Goal: Task Accomplishment & Management: Manage account settings

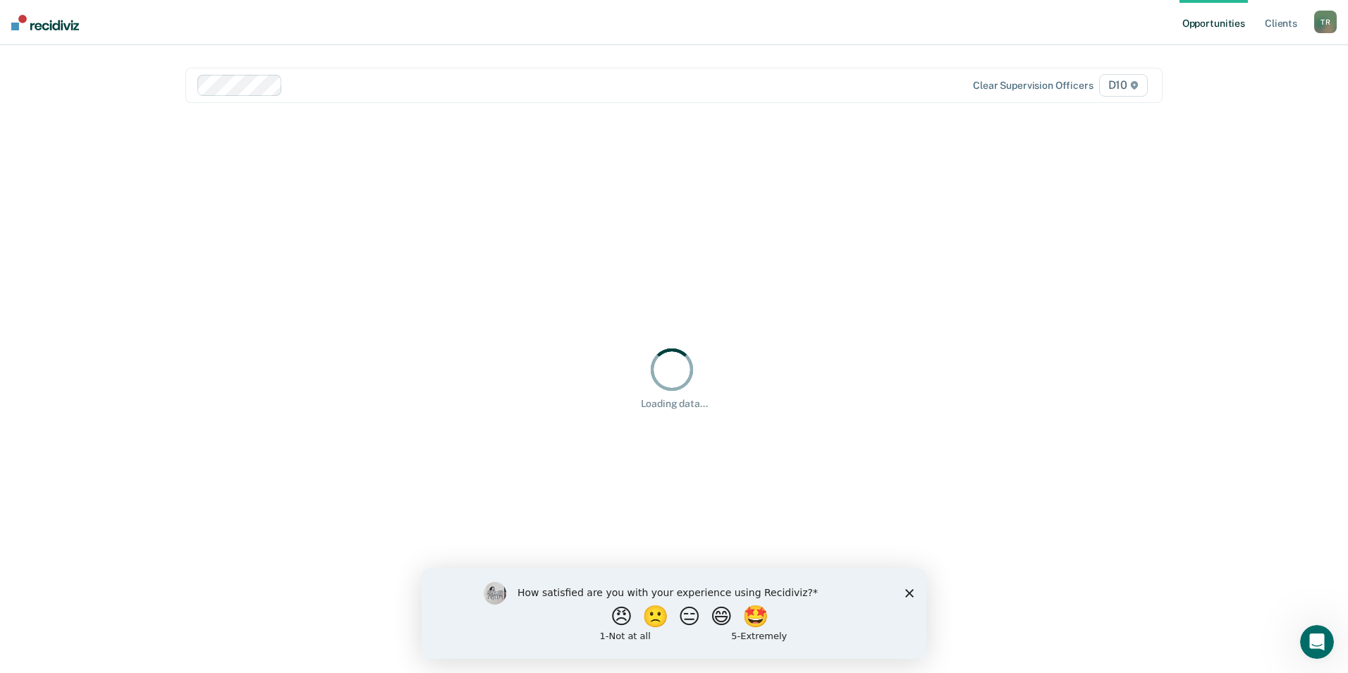
click at [912, 589] on icon "Close survey" at bounding box center [910, 592] width 8 height 8
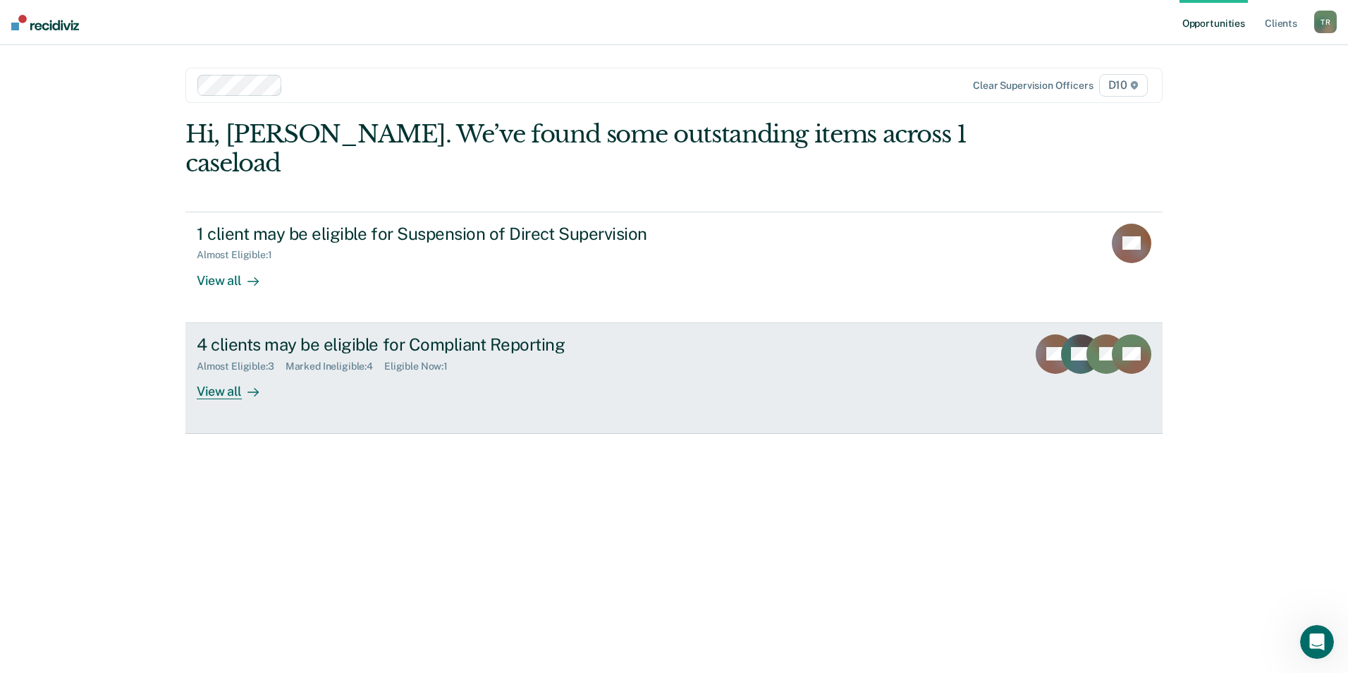
click at [362, 334] on div "4 clients may be eligible for Compliant Reporting" at bounding box center [444, 344] width 495 height 20
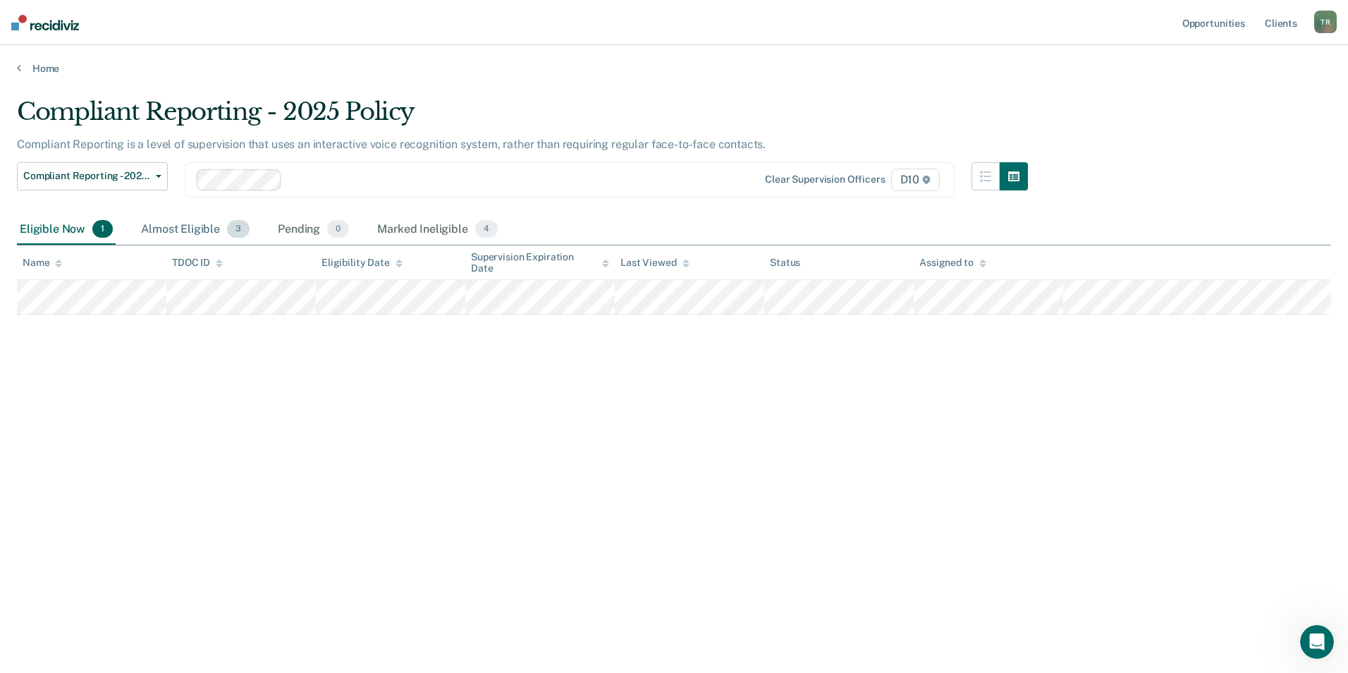
click at [194, 227] on div "Almost Eligible 3" at bounding box center [195, 229] width 114 height 31
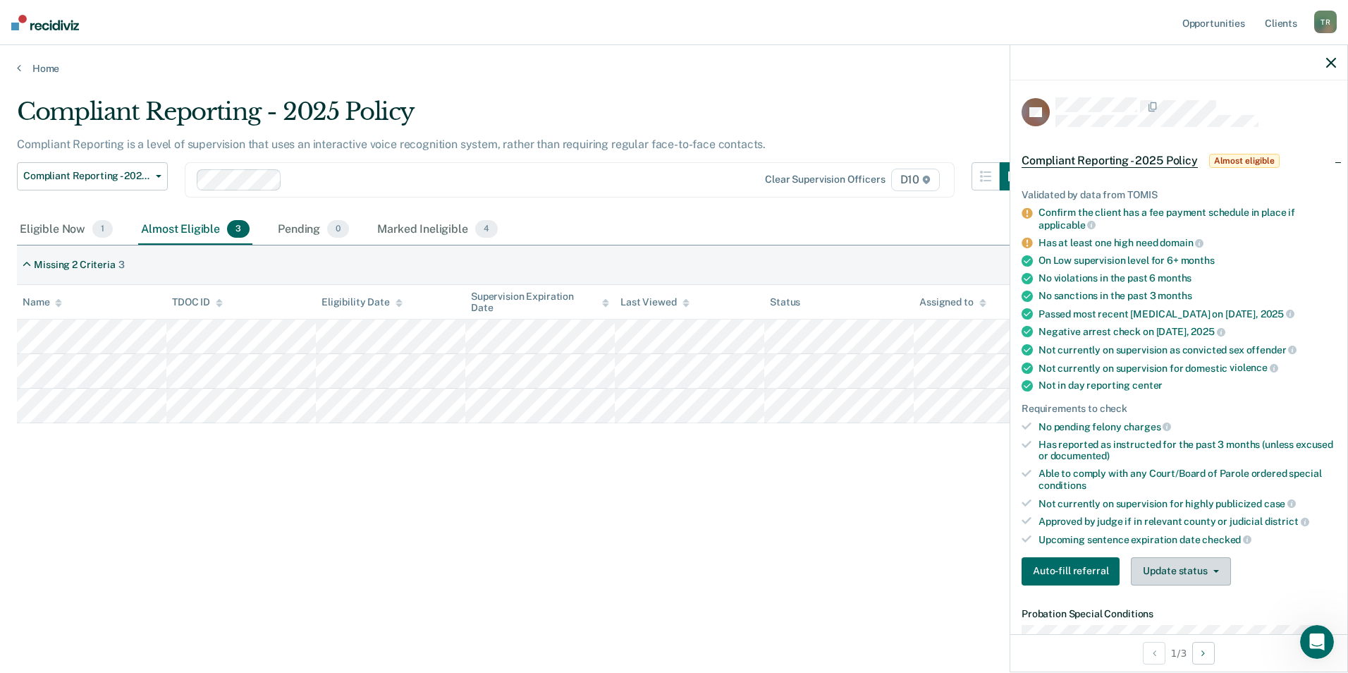
click at [1198, 575] on button "Update status" at bounding box center [1180, 571] width 99 height 28
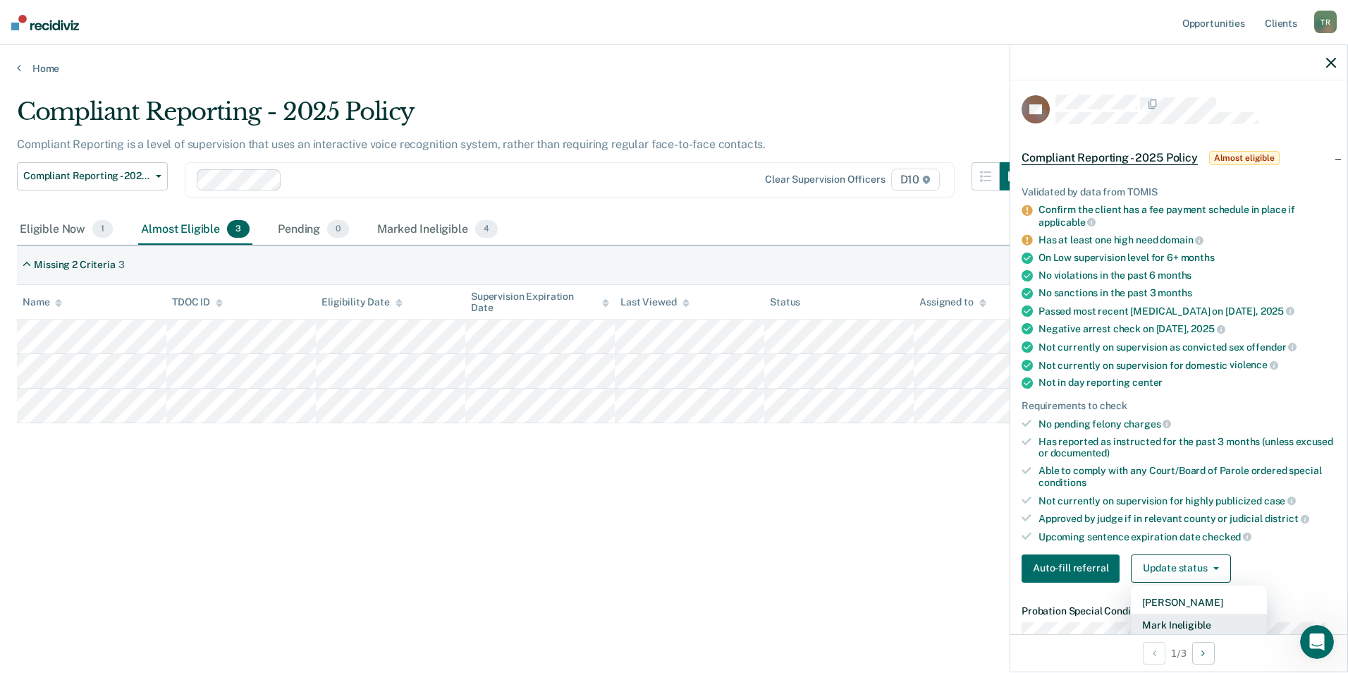
click at [1200, 627] on button "Mark Ineligible" at bounding box center [1199, 625] width 136 height 23
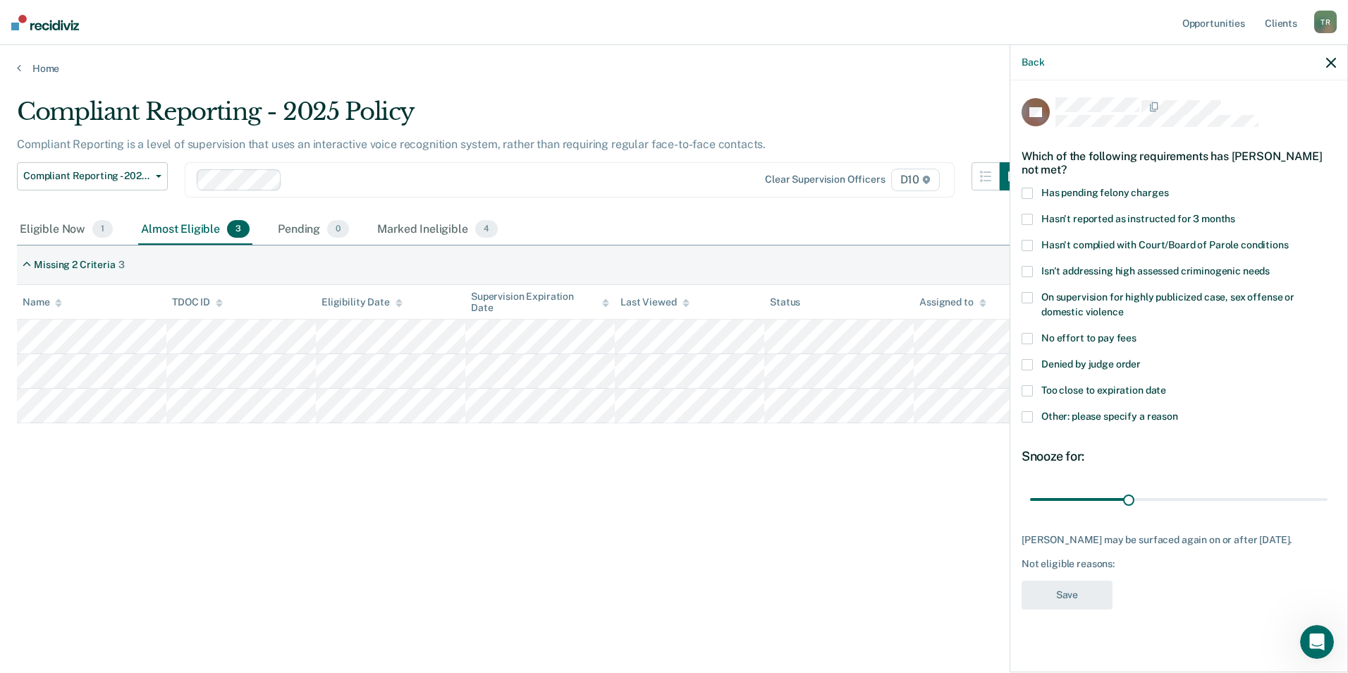
click at [1028, 418] on span at bounding box center [1027, 416] width 11 height 11
click at [1179, 411] on input "Other: please specify a reason" at bounding box center [1179, 411] width 0 height 0
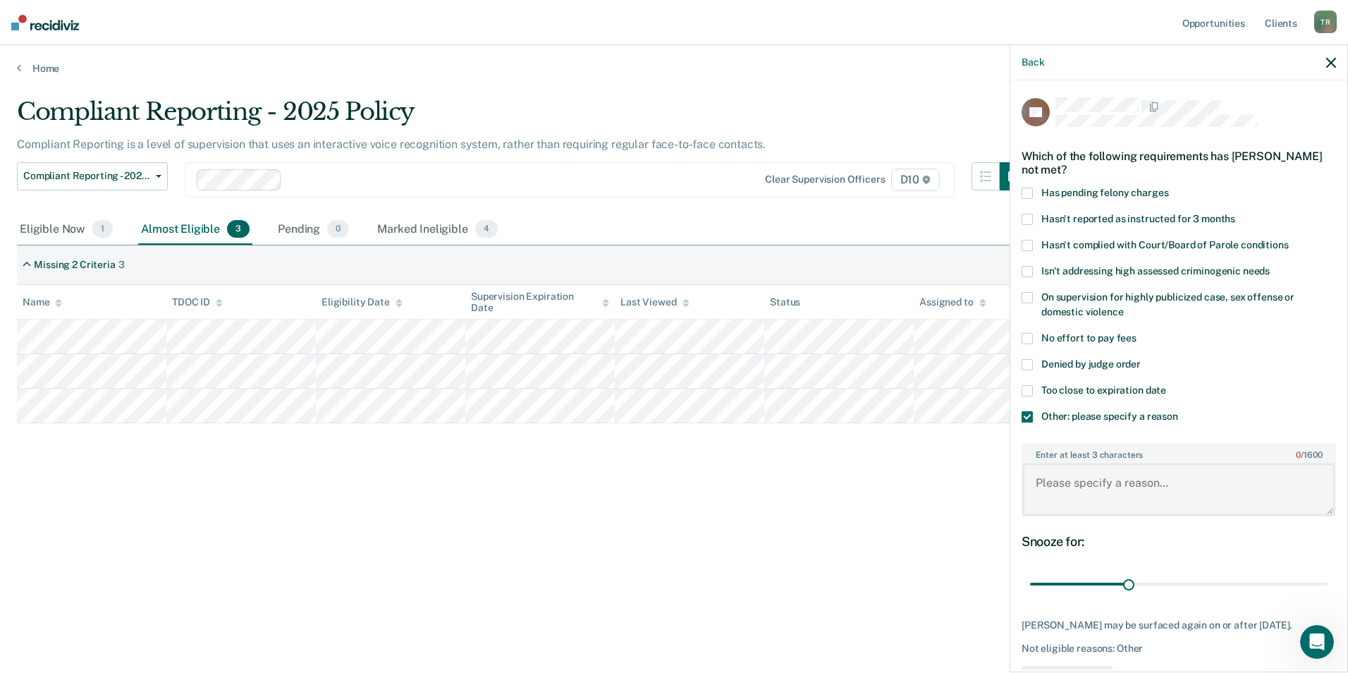
click at [1095, 489] on textarea "Enter at least 3 characters 0 / 1600" at bounding box center [1179, 489] width 312 height 52
type textarea "N"
type textarea "L"
type textarea "Waiting to see if we need to do an out-of-state transfer."
drag, startPoint x: 1160, startPoint y: 578, endPoint x: 1187, endPoint y: 582, distance: 27.1
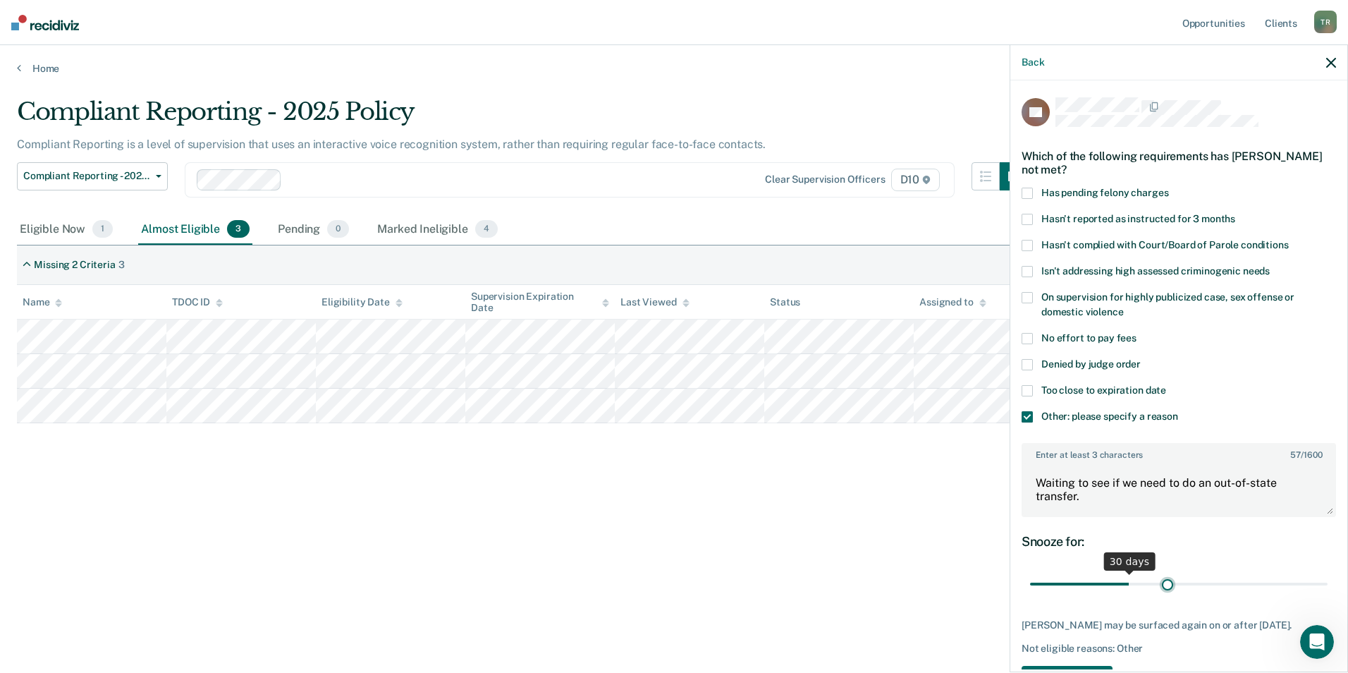
click at [1162, 579] on input "range" at bounding box center [1179, 584] width 298 height 25
drag, startPoint x: 1220, startPoint y: 583, endPoint x: 1229, endPoint y: 583, distance: 8.5
click at [1222, 583] on input "range" at bounding box center [1179, 584] width 298 height 25
drag, startPoint x: 1225, startPoint y: 585, endPoint x: 1311, endPoint y: 584, distance: 86.1
type input "90"
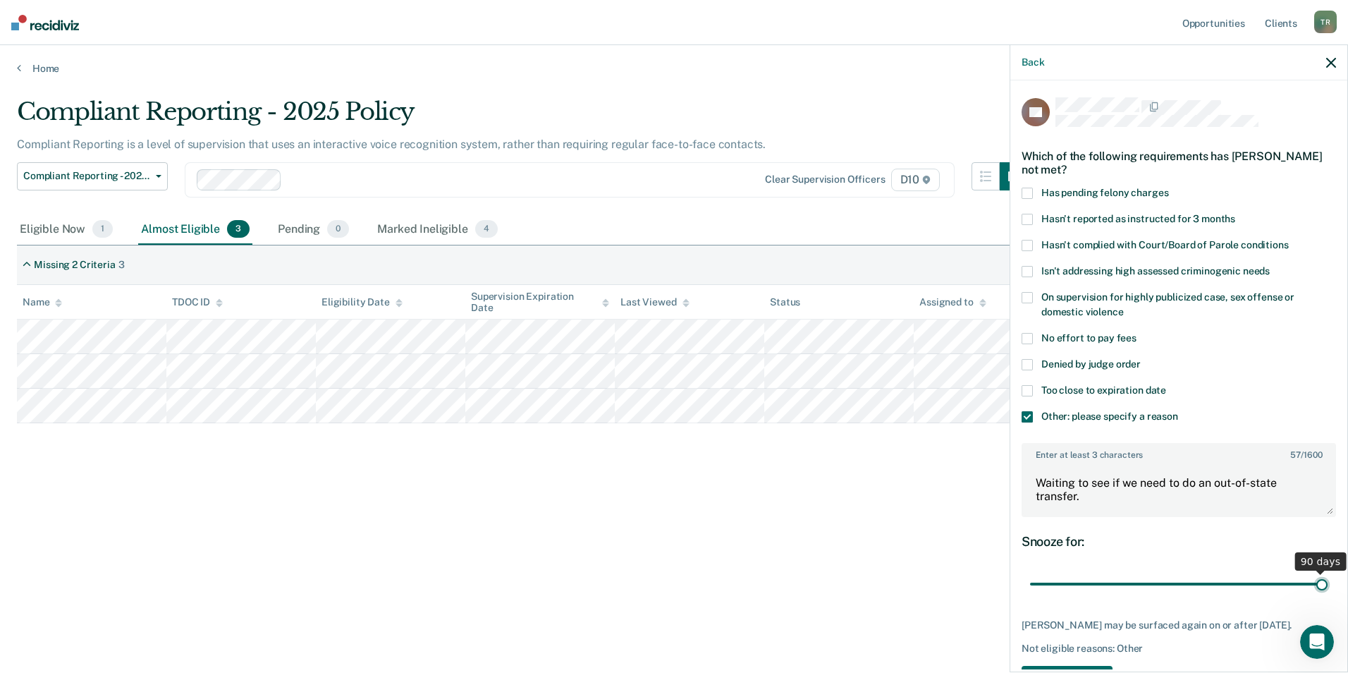
click at [1311, 584] on input "range" at bounding box center [1179, 584] width 298 height 25
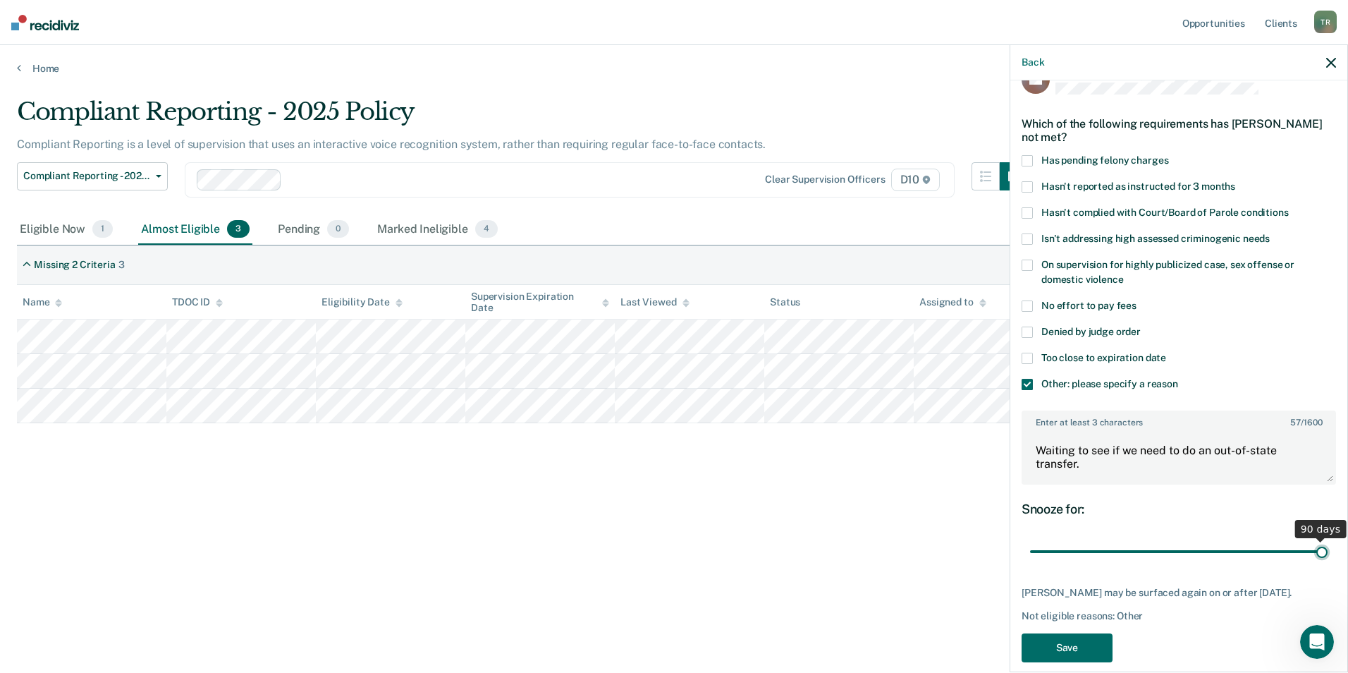
scroll to position [61, 0]
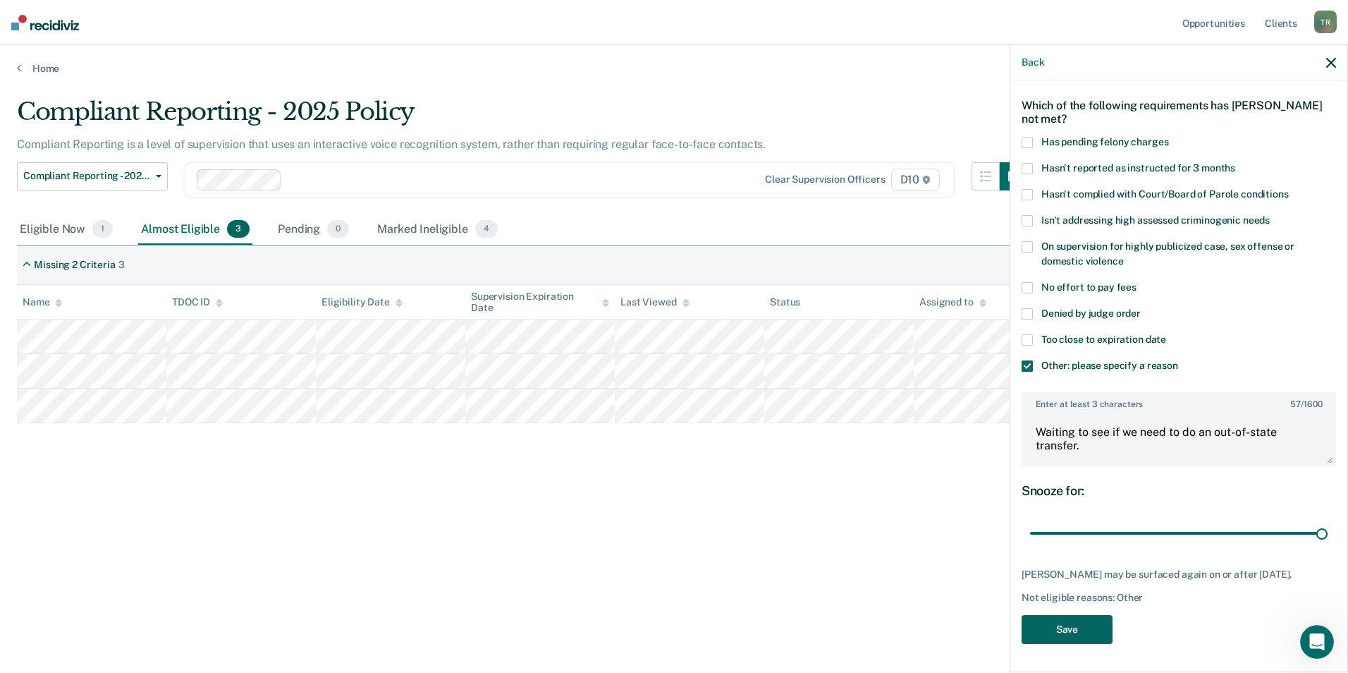
click at [1070, 626] on button "Save" at bounding box center [1067, 629] width 91 height 29
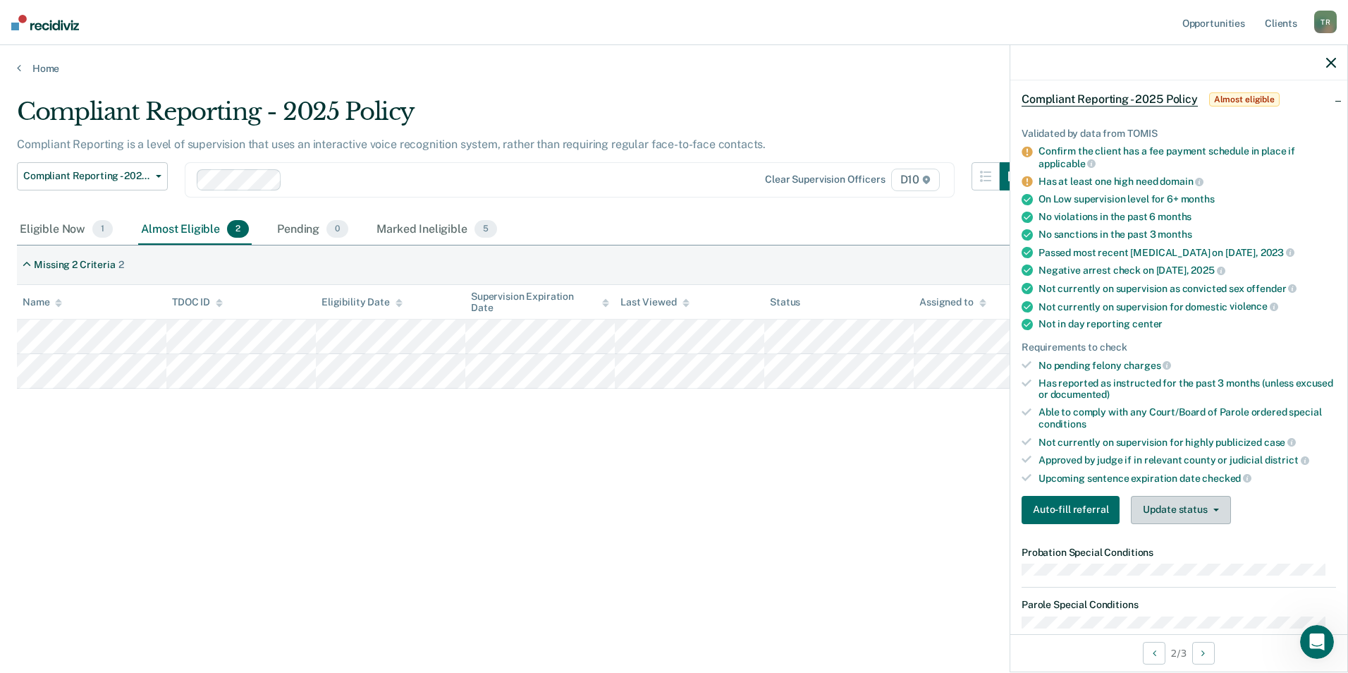
click at [1186, 516] on button "Update status" at bounding box center [1180, 510] width 99 height 28
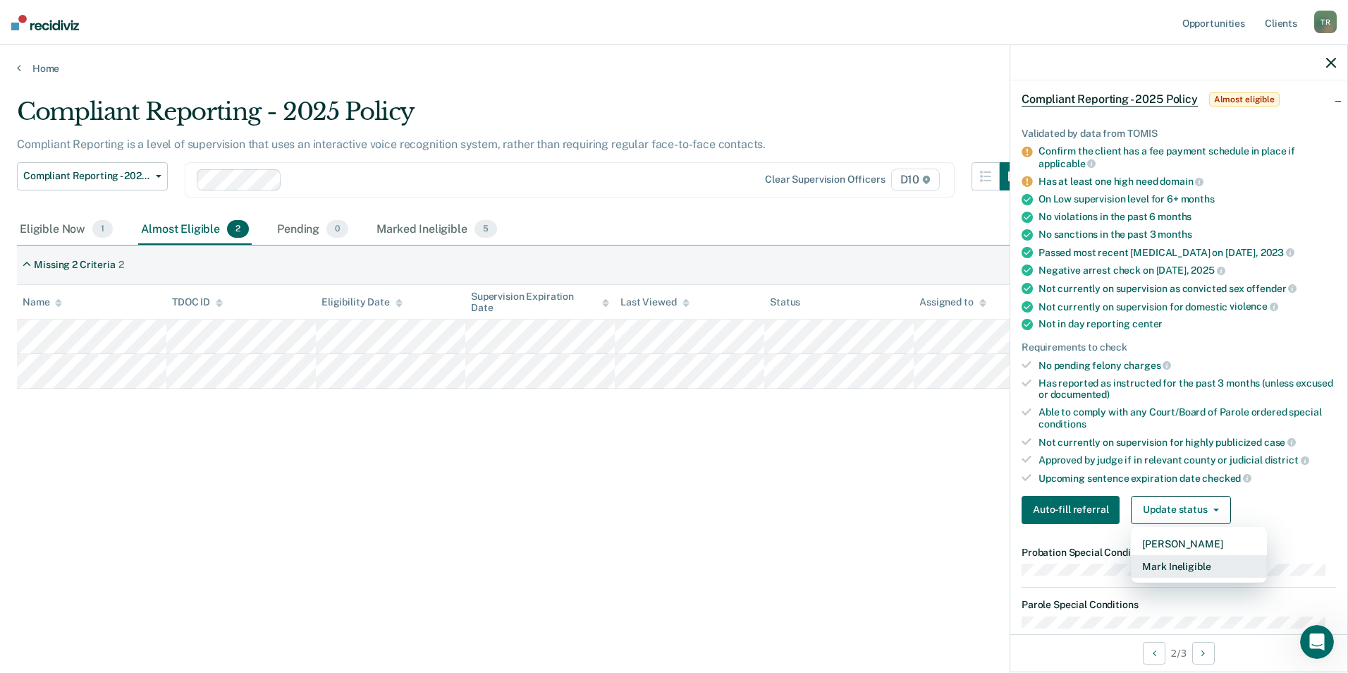
click at [1184, 556] on button "Mark Ineligible" at bounding box center [1199, 566] width 136 height 23
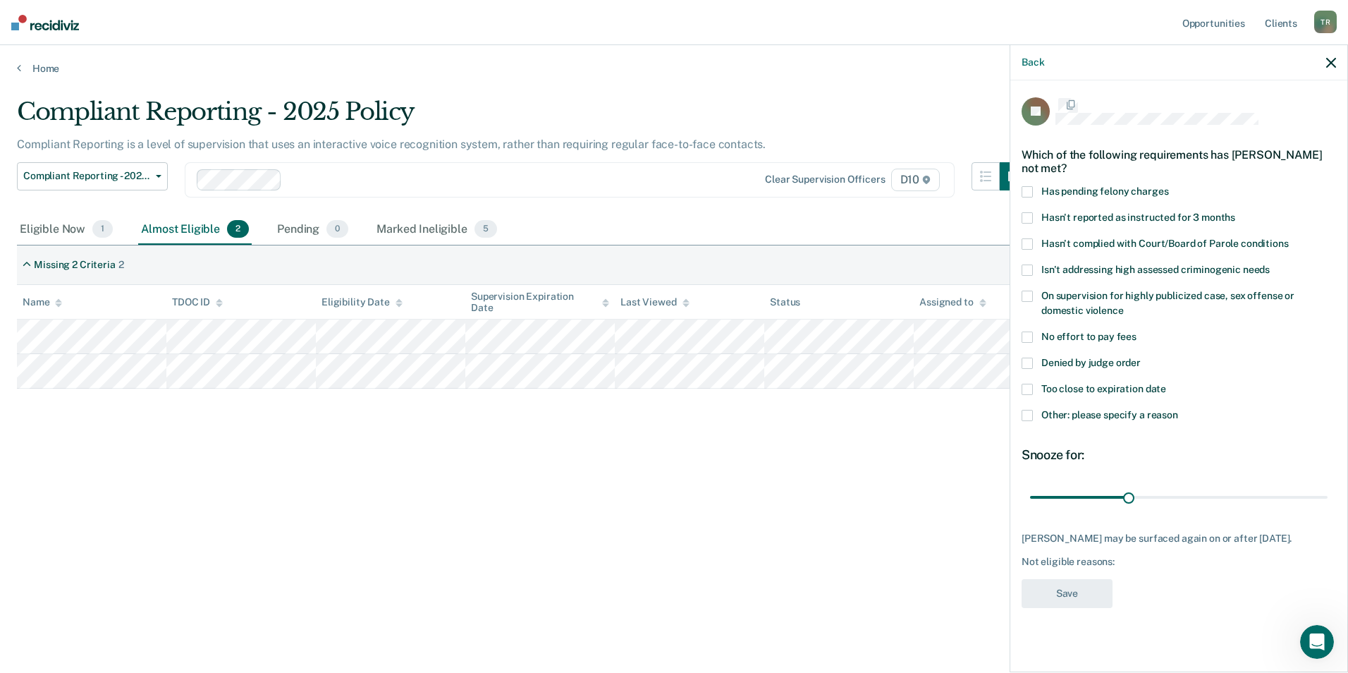
scroll to position [0, 0]
click at [1030, 418] on span at bounding box center [1027, 416] width 11 height 11
click at [1179, 411] on input "Other: please specify a reason" at bounding box center [1179, 411] width 0 height 0
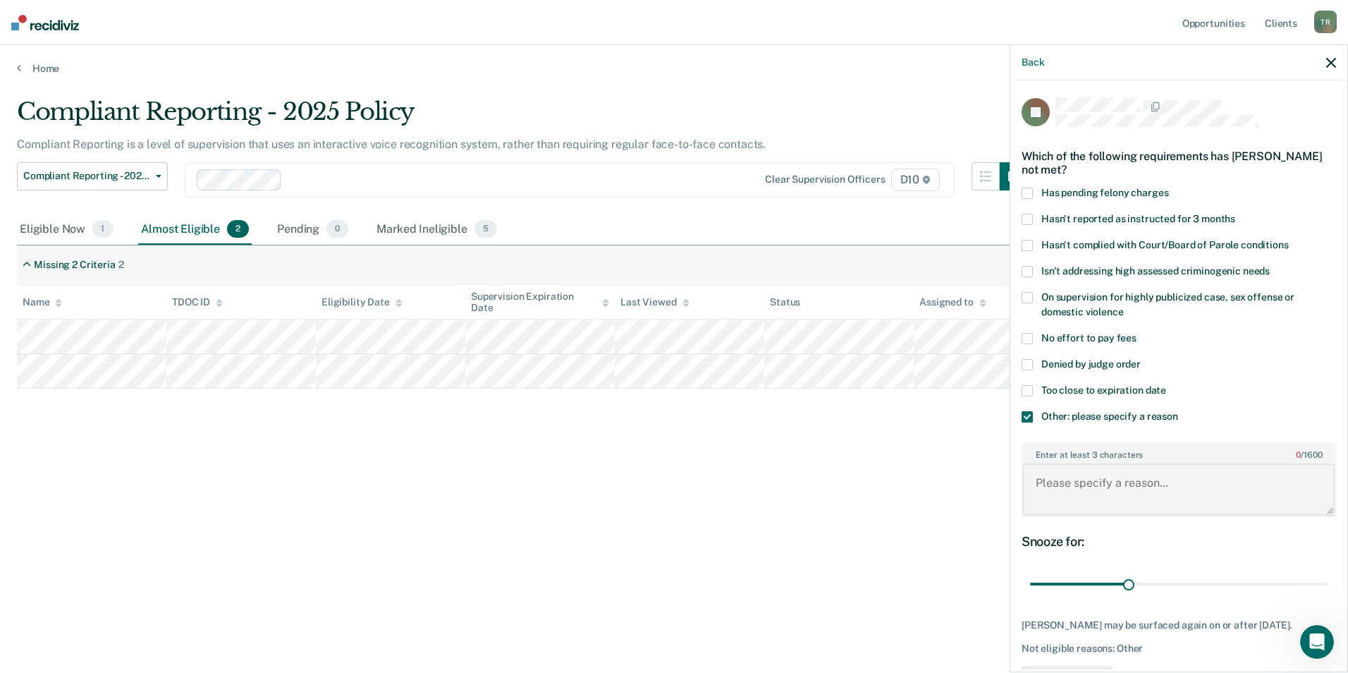
click at [1085, 508] on textarea "Enter at least 3 characters 0 / 1600" at bounding box center [1179, 489] width 312 height 52
type textarea "U"
click at [1028, 339] on span at bounding box center [1027, 338] width 11 height 11
click at [1137, 333] on input "No effort to pay fees" at bounding box center [1137, 333] width 0 height 0
click at [1025, 415] on span at bounding box center [1027, 416] width 11 height 11
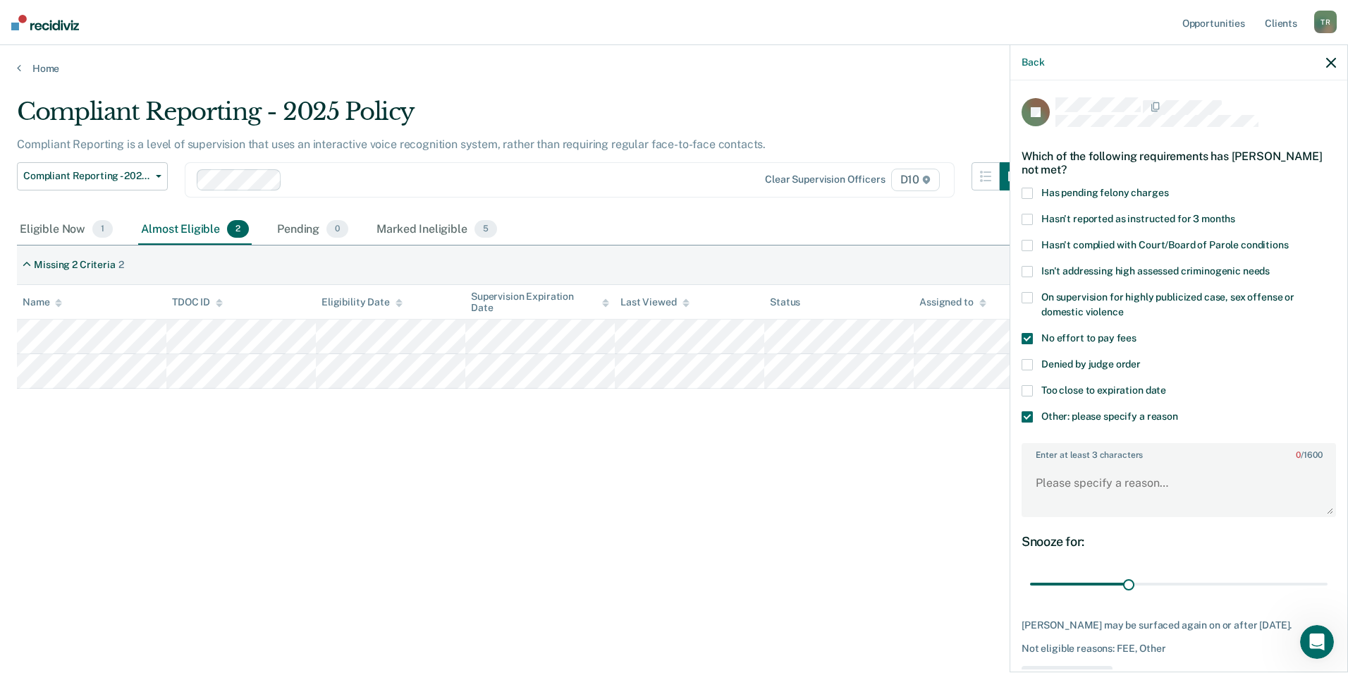
click at [1179, 411] on input "Other: please specify a reason" at bounding box center [1179, 411] width 0 height 0
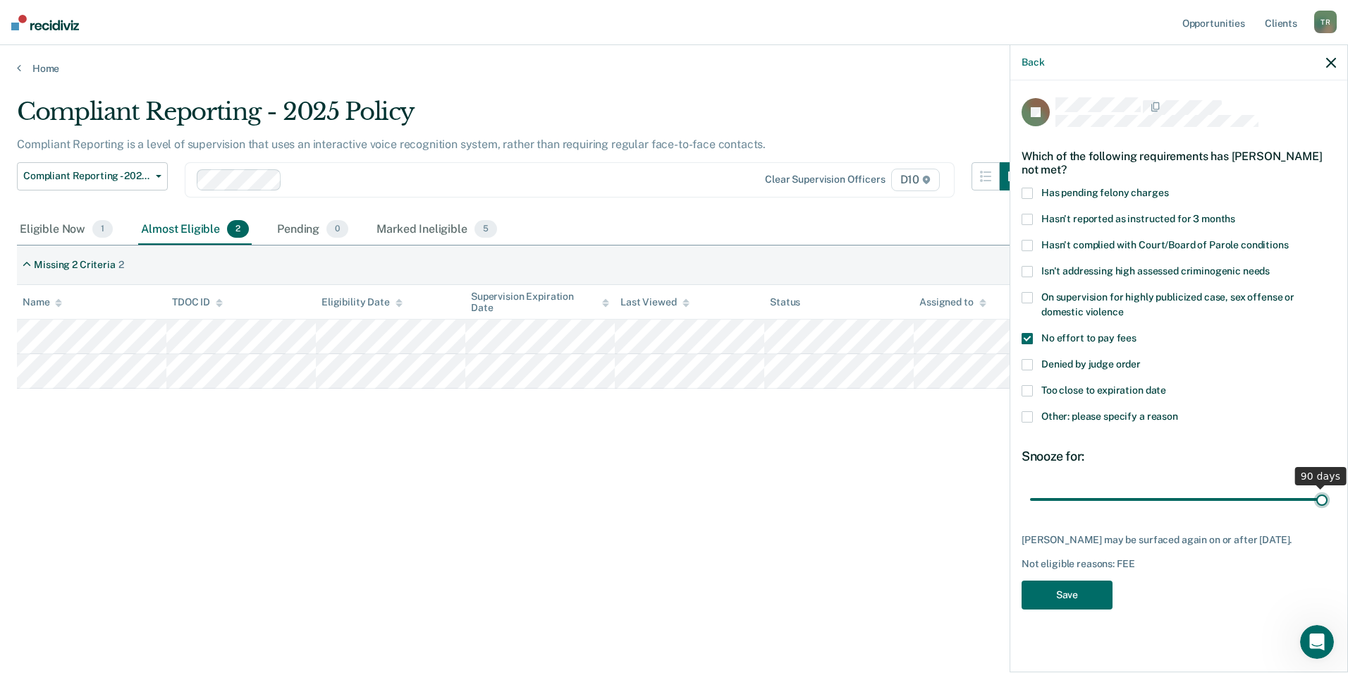
drag, startPoint x: 1181, startPoint y: 497, endPoint x: 1372, endPoint y: 494, distance: 191.2
type input "90"
click at [1328, 494] on input "range" at bounding box center [1179, 499] width 298 height 25
click at [1078, 603] on button "Save" at bounding box center [1067, 594] width 91 height 29
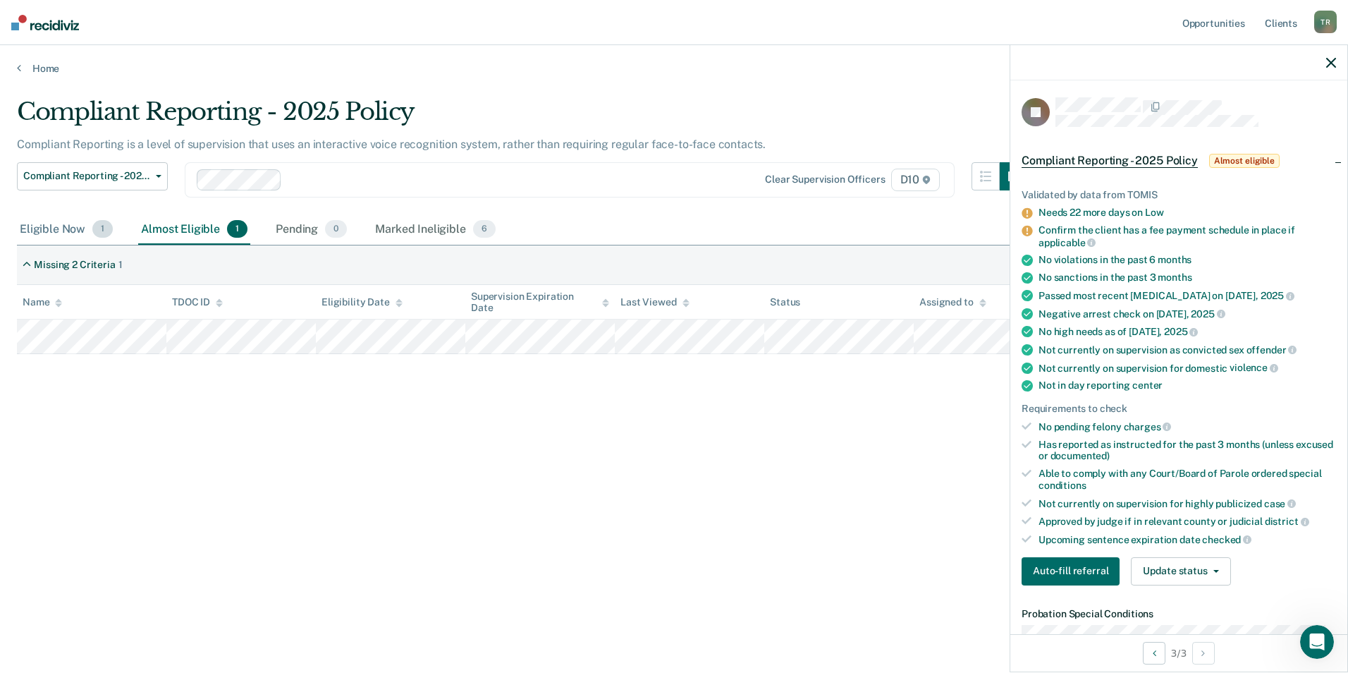
click at [44, 229] on div "Eligible Now 1" at bounding box center [66, 229] width 99 height 31
